Goal: Transaction & Acquisition: Purchase product/service

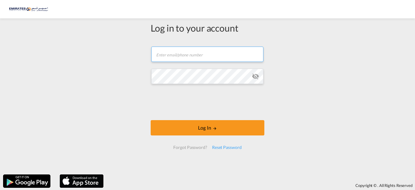
click at [174, 54] on input "text" at bounding box center [207, 53] width 112 height 15
type input "[EMAIL_ADDRESS][DOMAIN_NAME]"
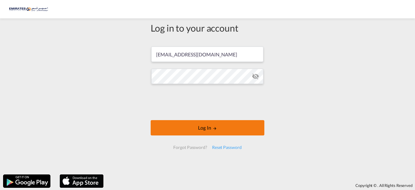
click at [197, 132] on button "Log In" at bounding box center [208, 127] width 114 height 15
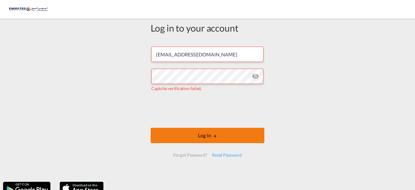
click at [203, 133] on button "Log In" at bounding box center [208, 134] width 114 height 15
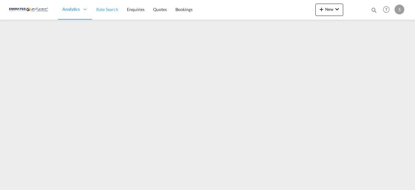
click at [114, 12] on span "Rate Search" at bounding box center [107, 9] width 22 height 5
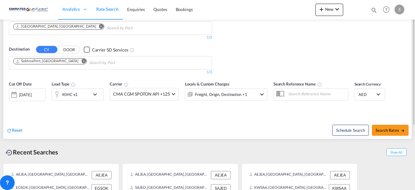
scroll to position [115, 0]
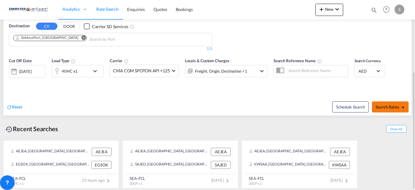
click at [378, 108] on span "Search Rates" at bounding box center [390, 106] width 29 height 5
type input "AEJEA to EGSOK / [DATE]"
